Goal: Information Seeking & Learning: Check status

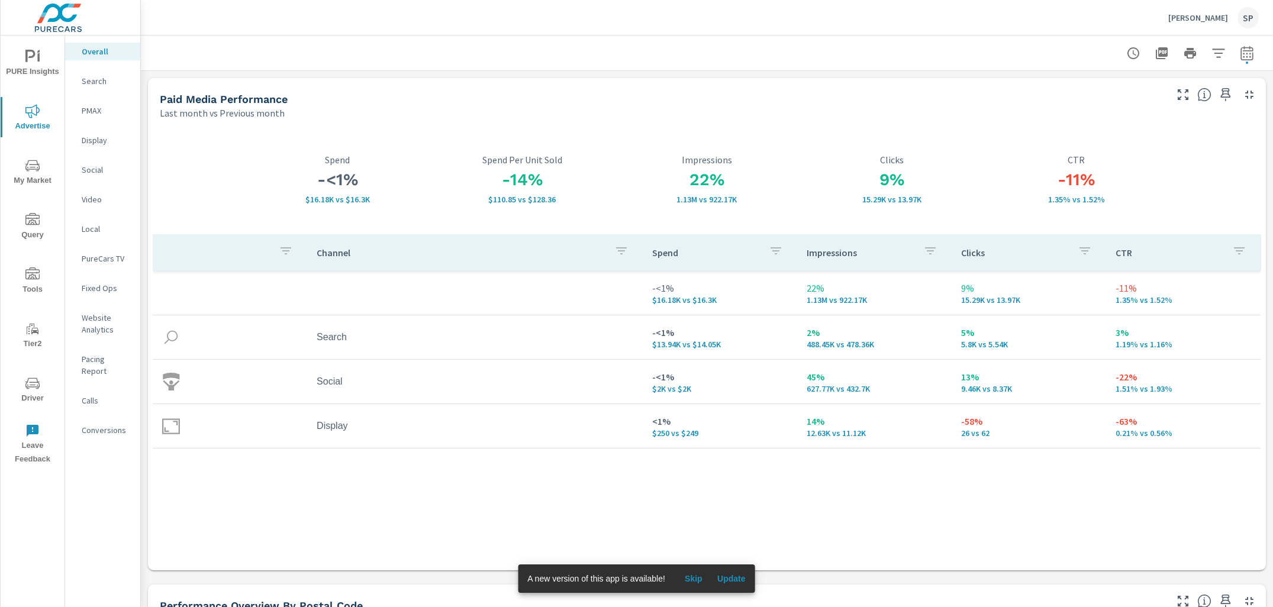
click at [1186, 14] on p "[PERSON_NAME]" at bounding box center [1198, 17] width 60 height 11
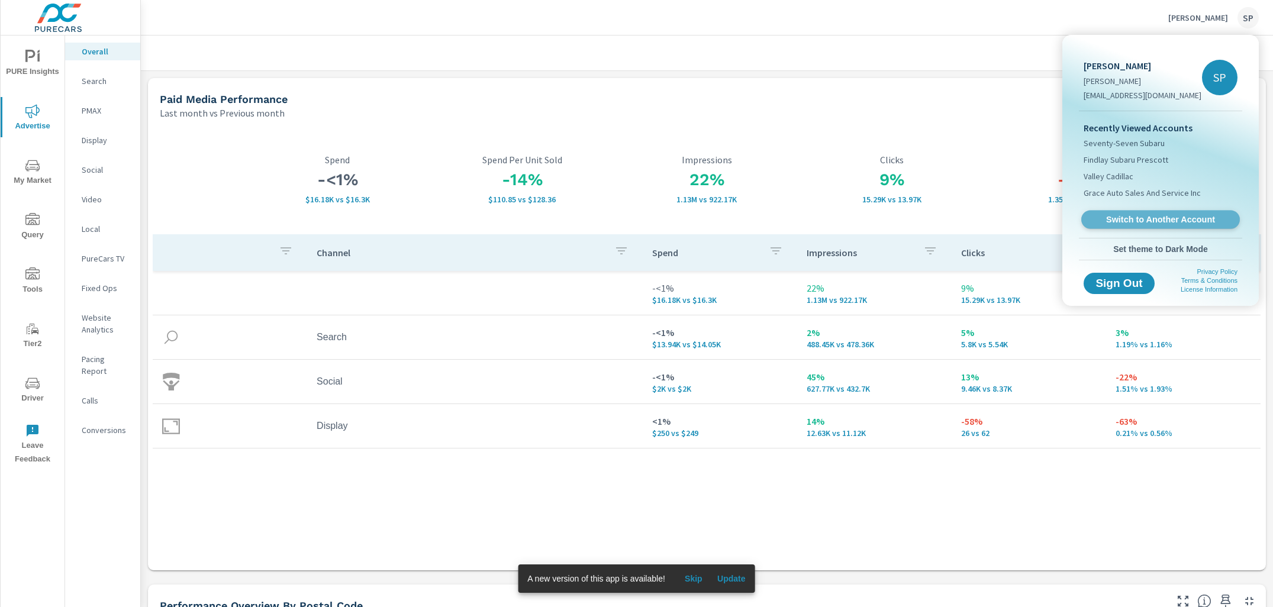
click at [1142, 220] on span "Switch to Another Account" at bounding box center [1160, 219] width 145 height 11
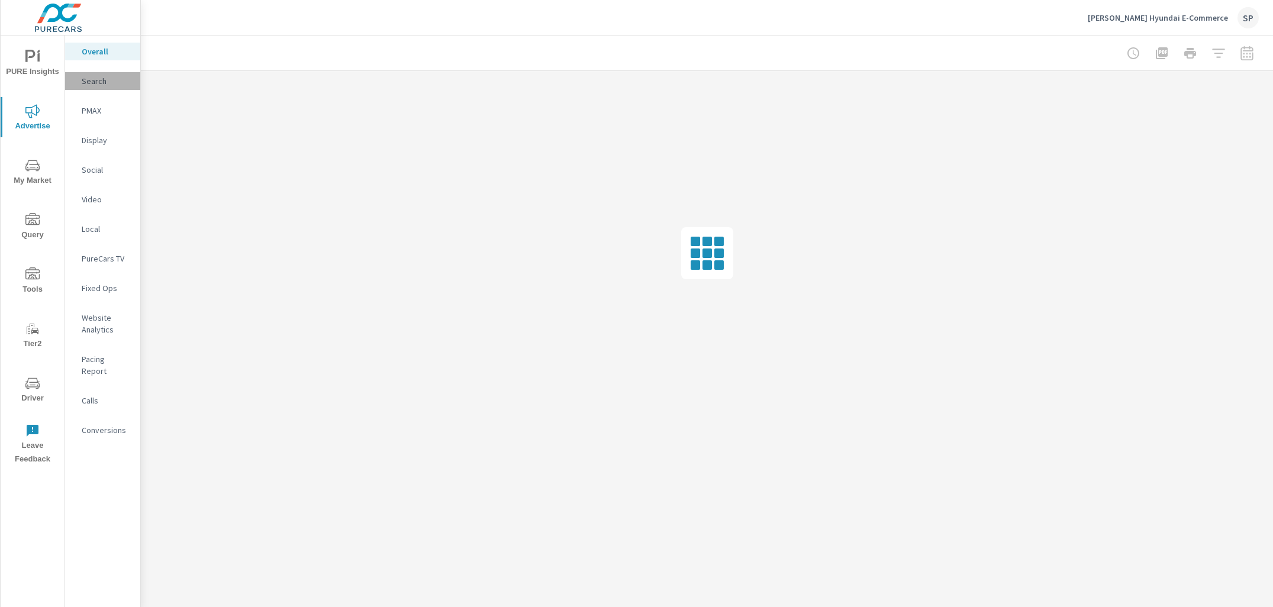
click at [94, 75] on p "Search" at bounding box center [106, 81] width 49 height 12
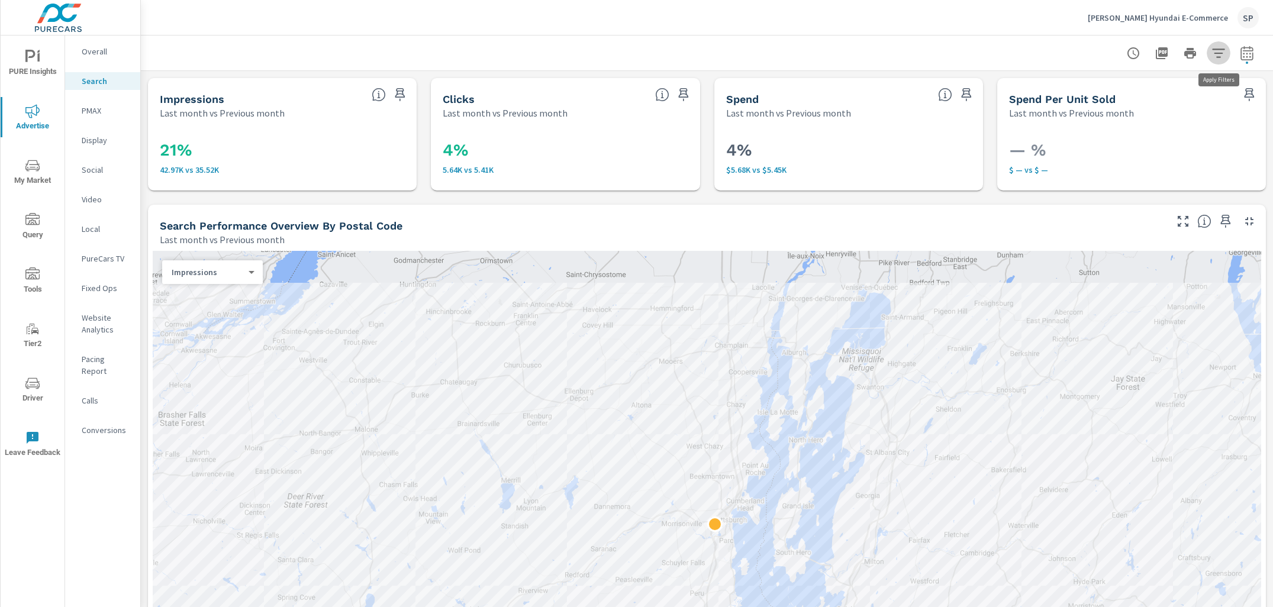
click at [1217, 51] on icon "button" at bounding box center [1219, 53] width 14 height 14
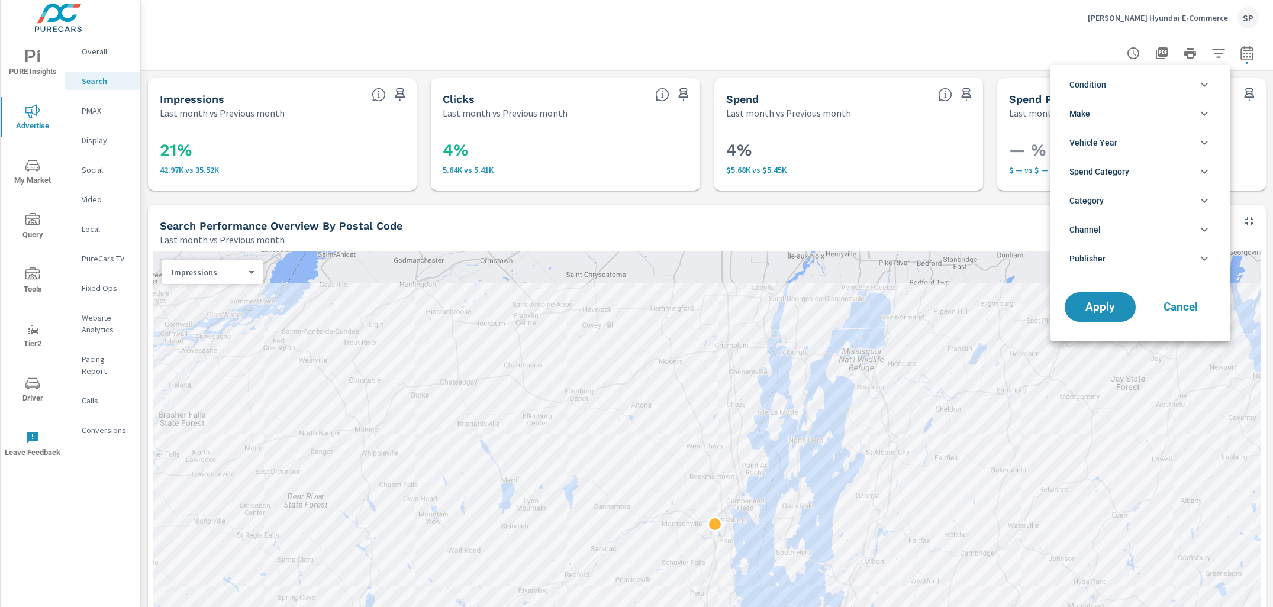
click at [1100, 256] on span "Publisher" at bounding box center [1088, 258] width 36 height 28
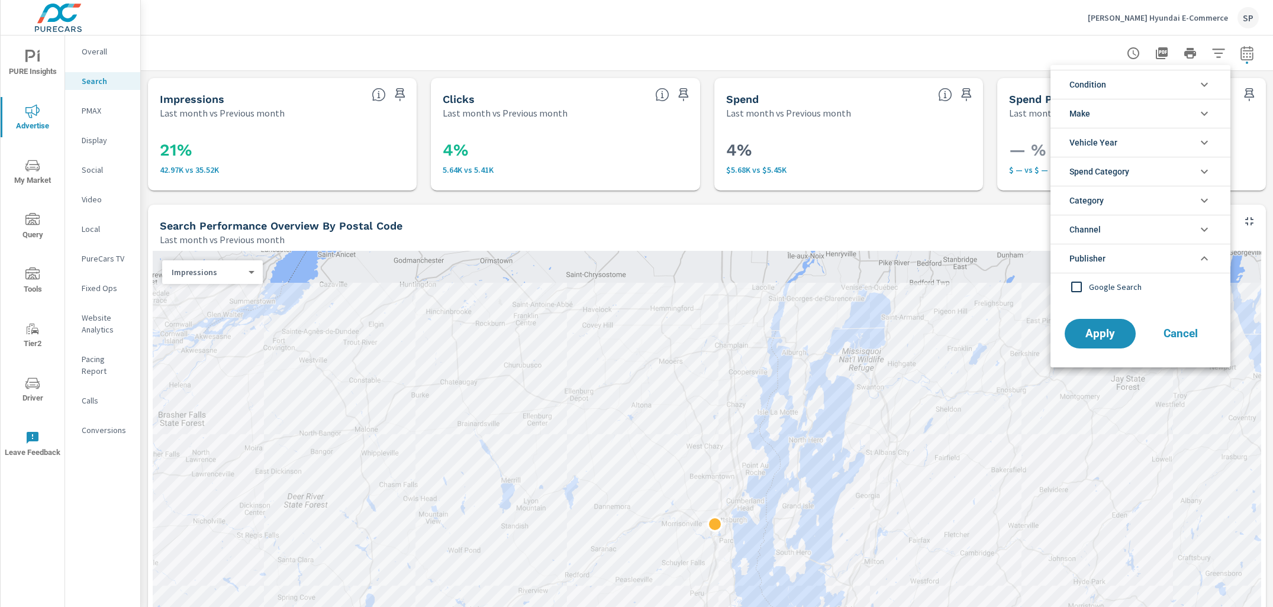
click at [990, 14] on div at bounding box center [636, 303] width 1273 height 607
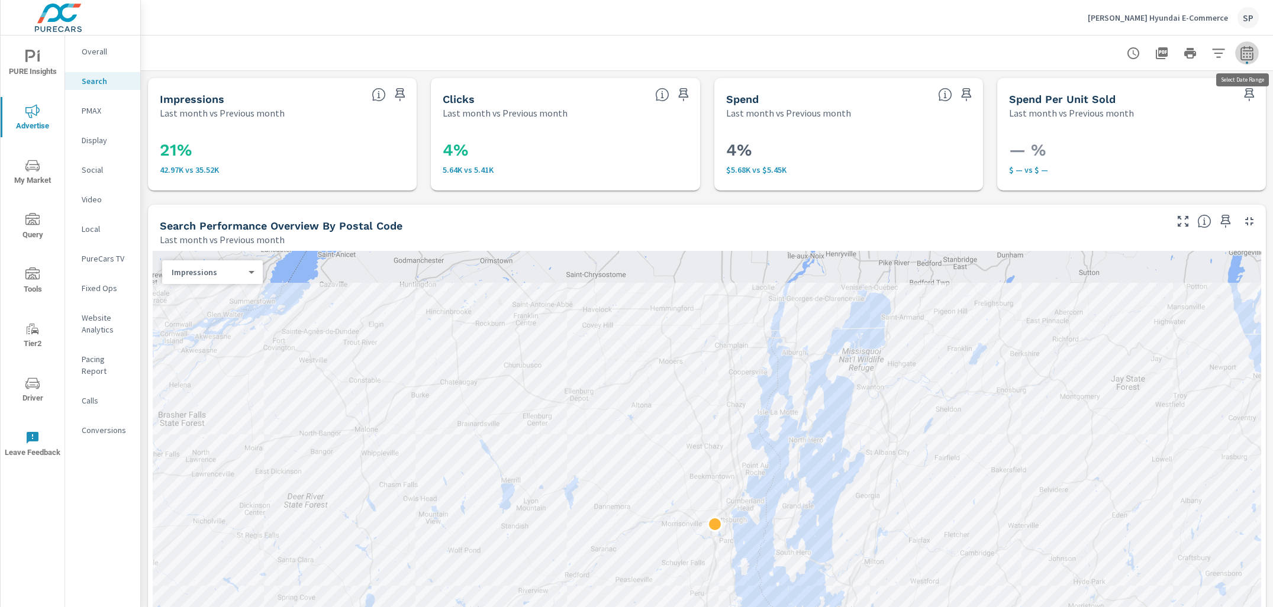
click at [1251, 54] on icon "button" at bounding box center [1247, 53] width 14 height 14
select select "Last month"
select select "Previous month"
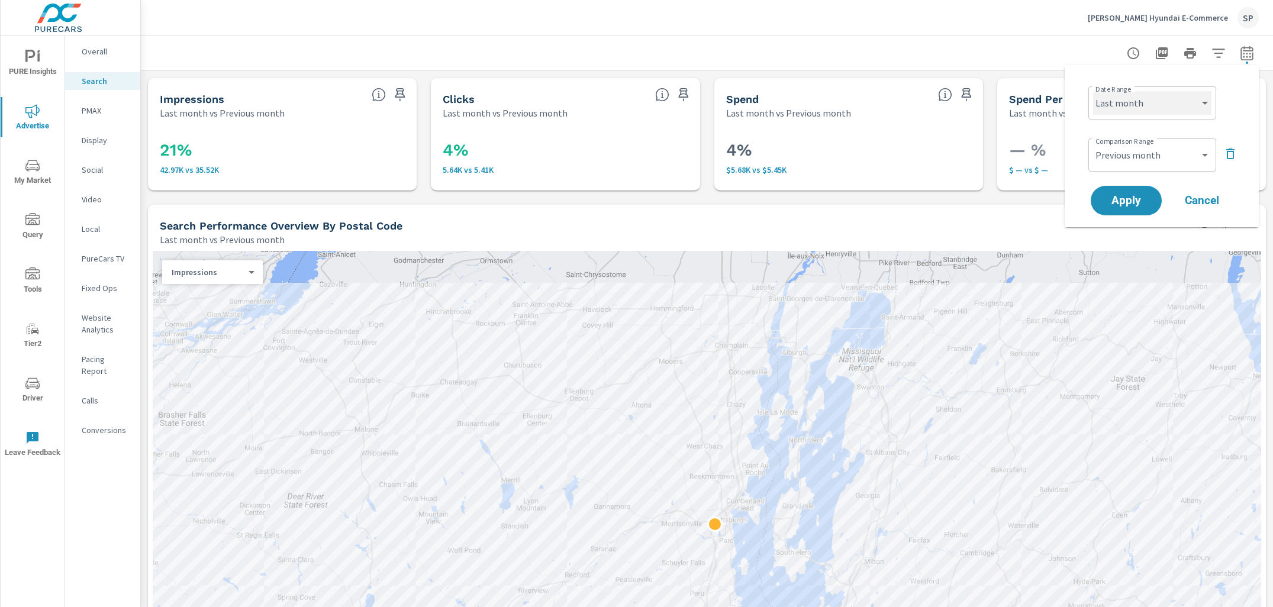
click at [1163, 99] on select "Custom Yesterday Last week Last 7 days Last 14 days Last 30 days Last 45 days L…" at bounding box center [1152, 103] width 118 height 24
select select "Year to date"
click at [1230, 150] on icon "button" at bounding box center [1230, 154] width 8 height 11
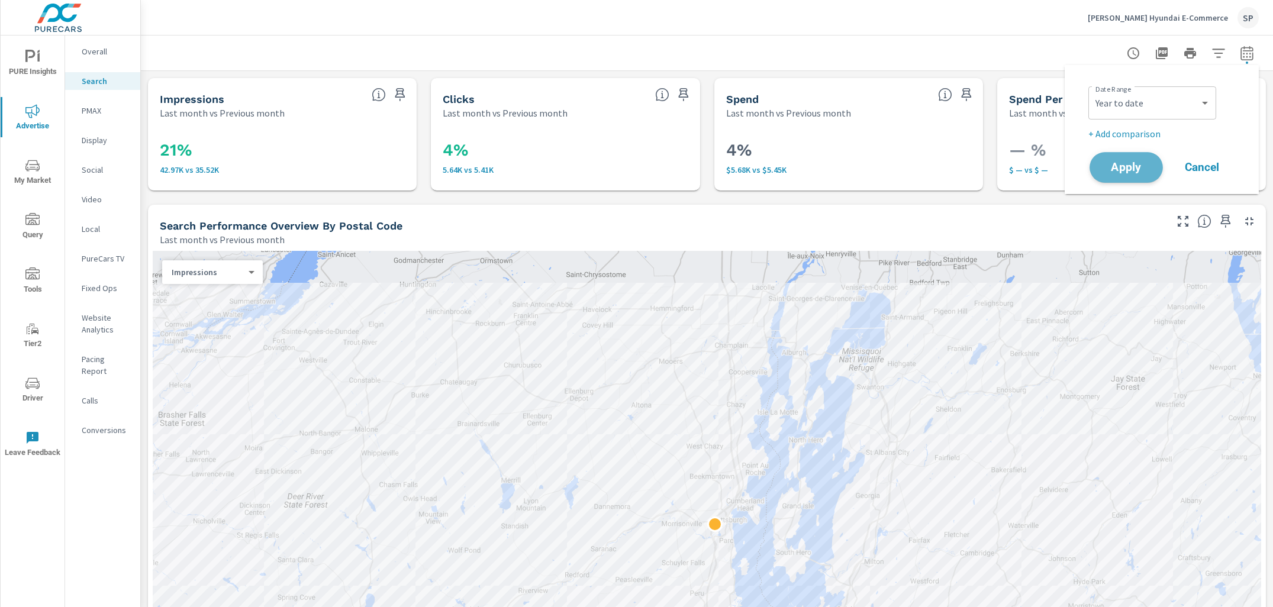
click at [1112, 162] on span "Apply" at bounding box center [1126, 167] width 49 height 11
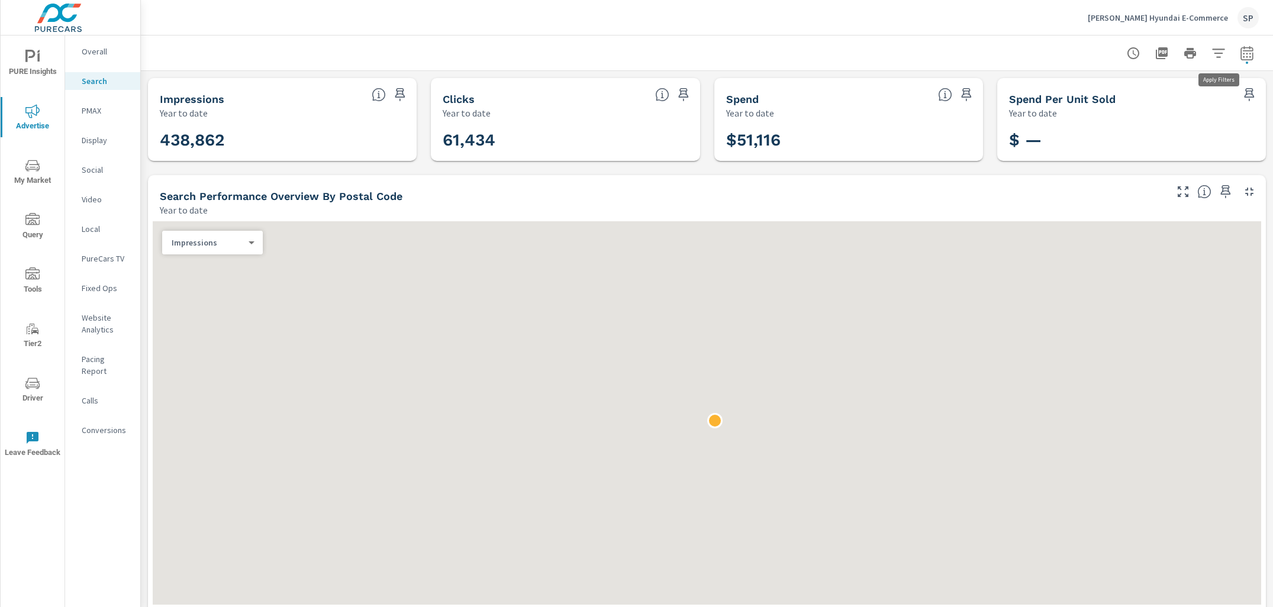
click at [1216, 53] on icon "button" at bounding box center [1218, 53] width 12 height 9
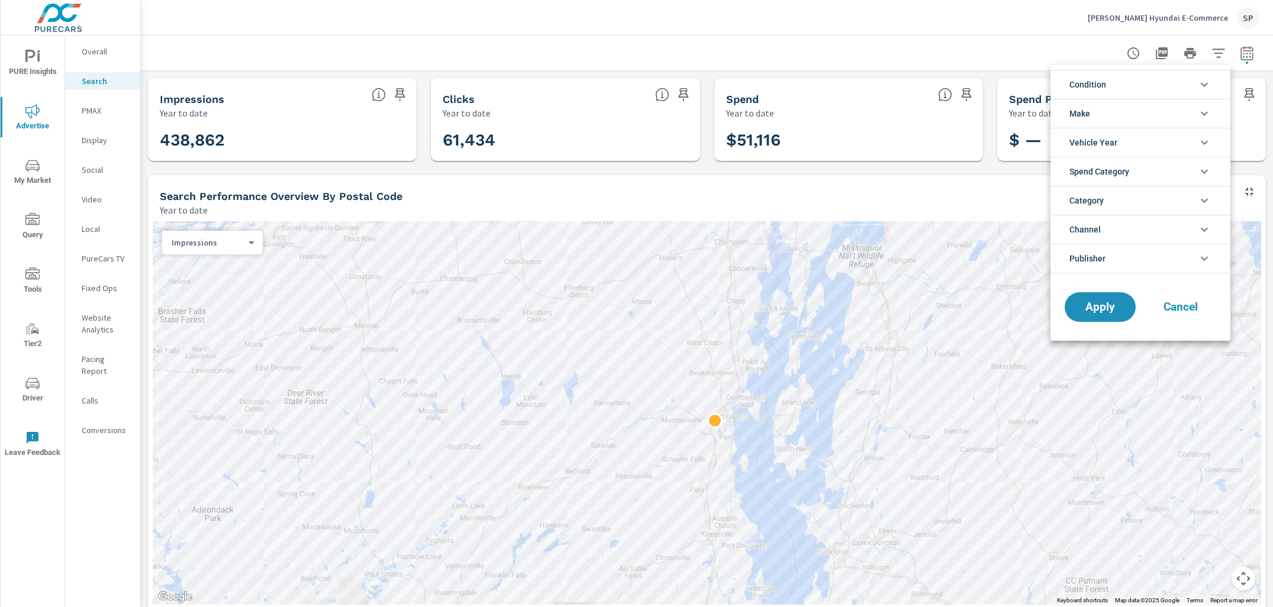
click at [1101, 256] on span "Publisher" at bounding box center [1088, 258] width 36 height 28
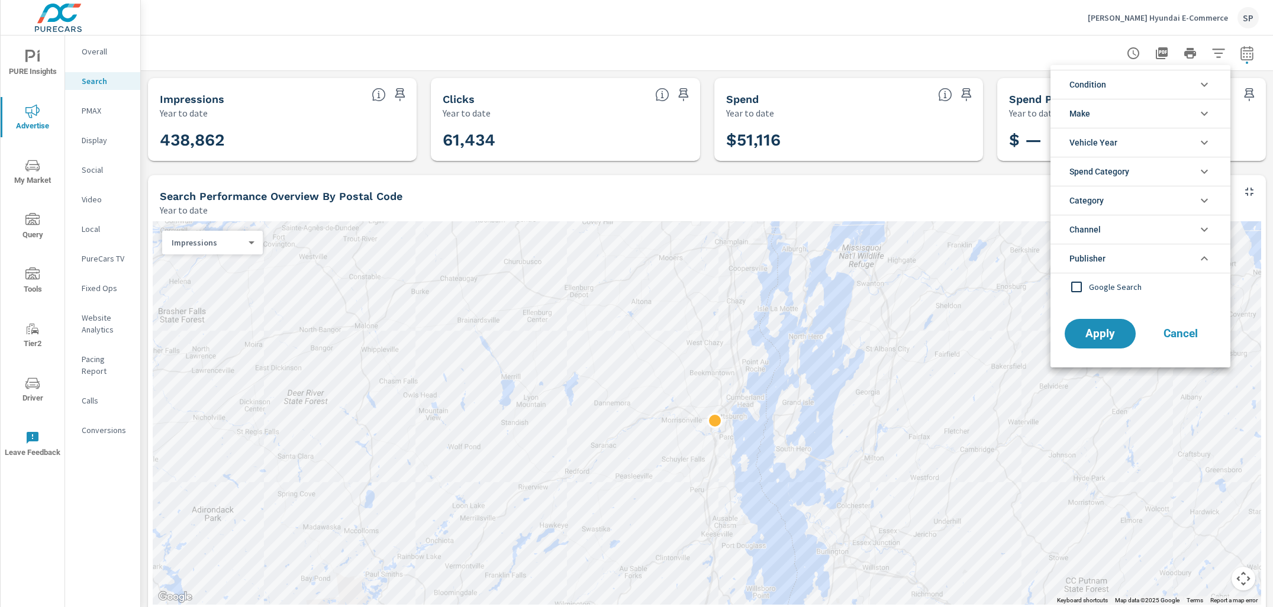
click at [1019, 31] on div at bounding box center [636, 303] width 1273 height 607
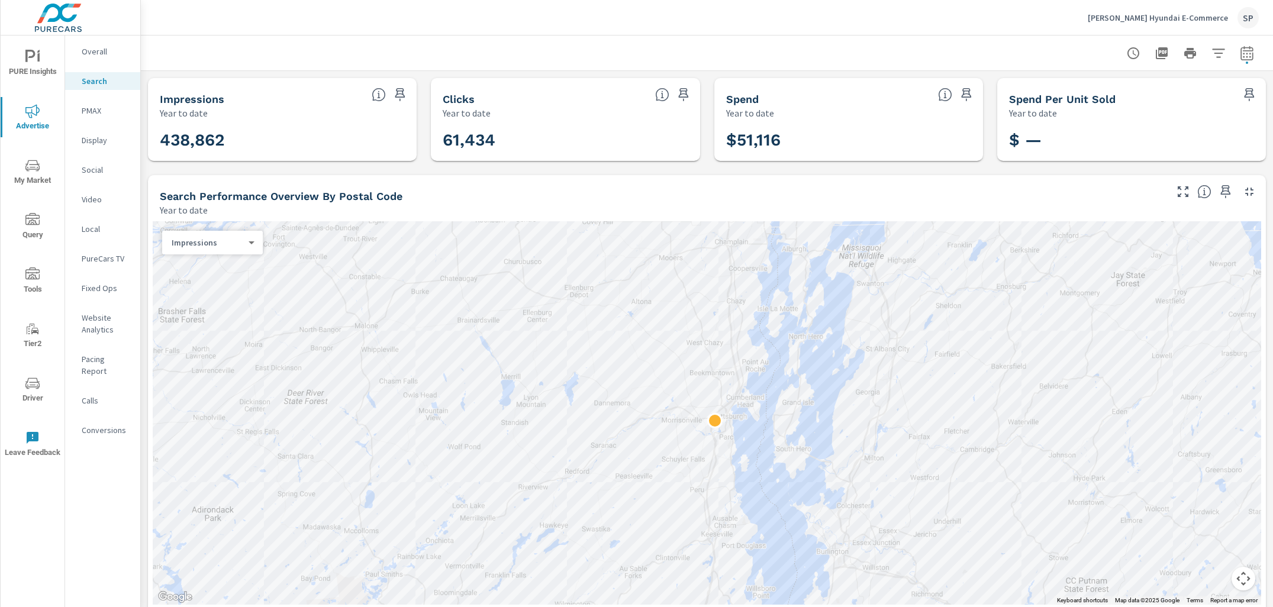
click at [958, 40] on div at bounding box center [707, 53] width 1104 height 35
